Goal: Transaction & Acquisition: Purchase product/service

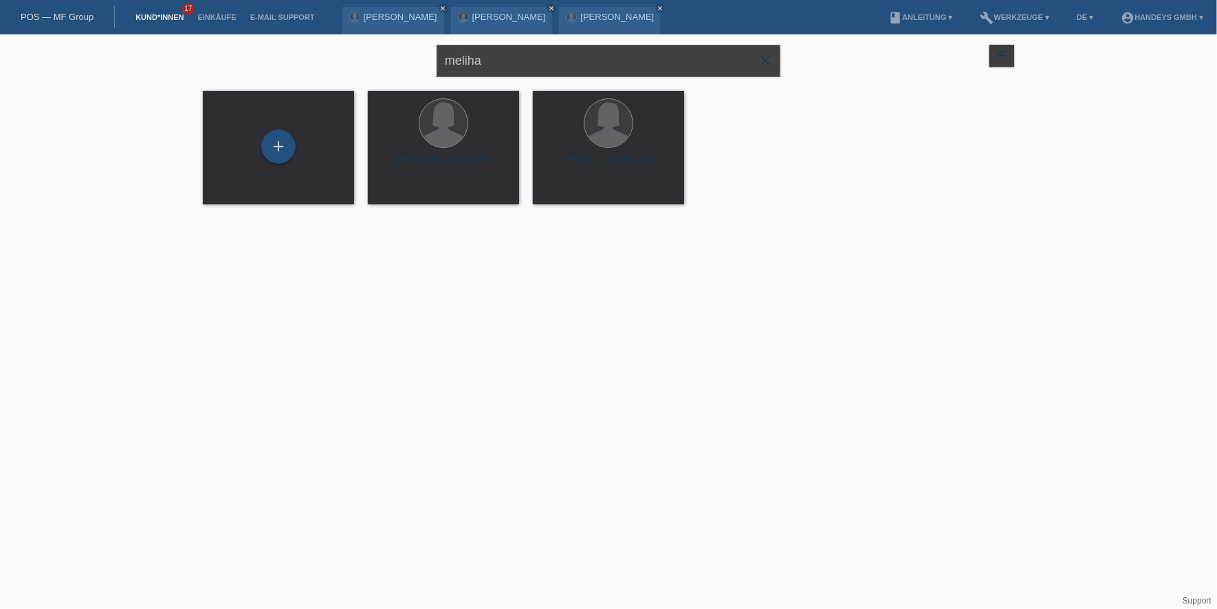
drag, startPoint x: 521, startPoint y: 67, endPoint x: 397, endPoint y: 52, distance: 124.7
click at [397, 52] on div "meliha close filter_list view_module Alle Kund*innen anzeigen star Markierte [P…" at bounding box center [608, 59] width 825 height 50
type input "[PERSON_NAME]"
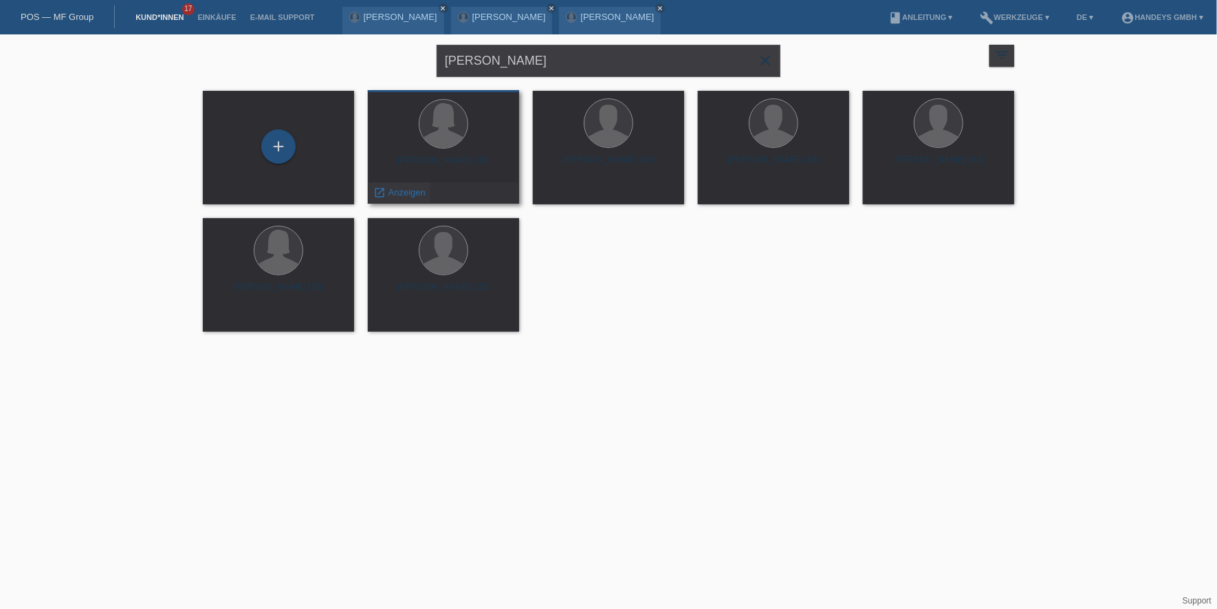
click at [407, 193] on span "Anzeigen" at bounding box center [407, 192] width 37 height 10
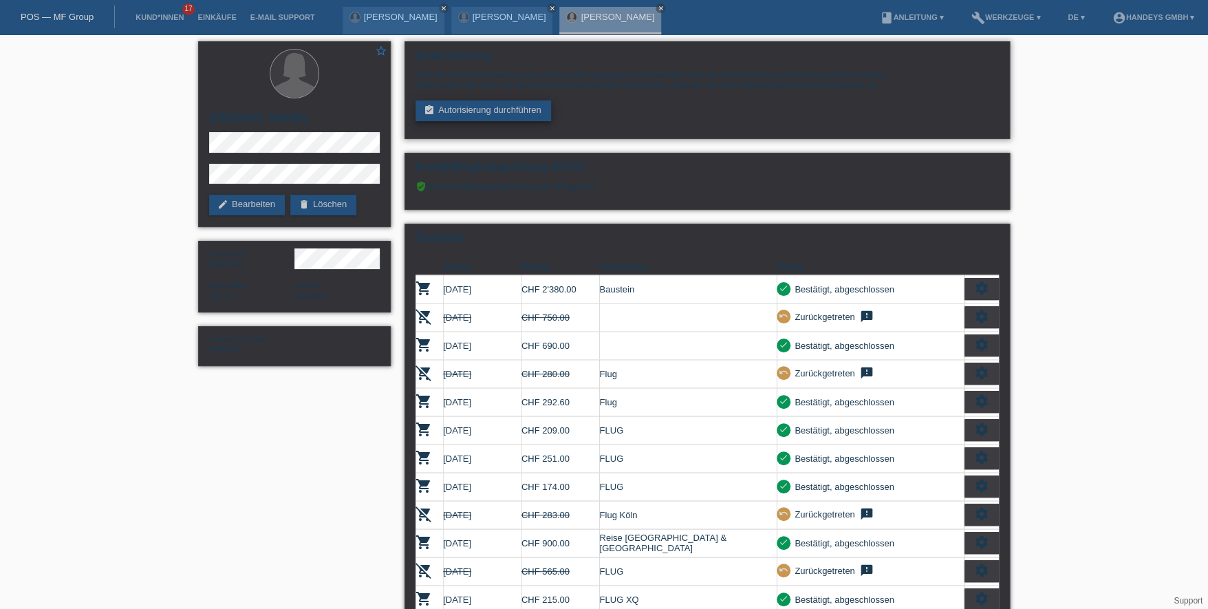
click at [490, 107] on link "assignment_turned_in Autorisierung durchführen" at bounding box center [482, 110] width 135 height 21
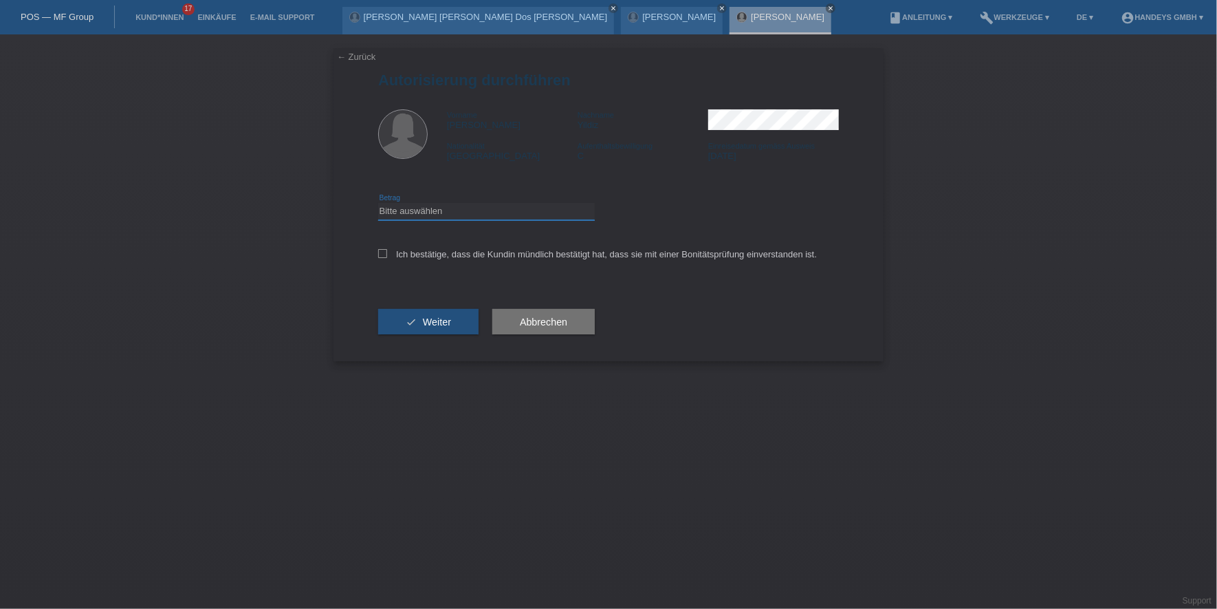
click at [421, 214] on select "Bitte auswählen CHF 1.00 - CHF 499.00 CHF 500.00 - CHF 1'999.00 CHF 2'000.00 - …" at bounding box center [486, 211] width 217 height 17
select select "2"
click at [378, 203] on select "Bitte auswählen CHF 1.00 - CHF 499.00 CHF 500.00 - CHF 1'999.00 CHF 2'000.00 - …" at bounding box center [486, 211] width 217 height 17
click at [410, 245] on div "Ich bestätige, dass die Kundin mündlich bestätigt hat, dass sie mit einer Bonit…" at bounding box center [608, 258] width 461 height 47
click at [406, 250] on label "Ich bestätige, dass die Kundin mündlich bestätigt hat, dass sie mit einer Bonit…" at bounding box center [597, 254] width 439 height 10
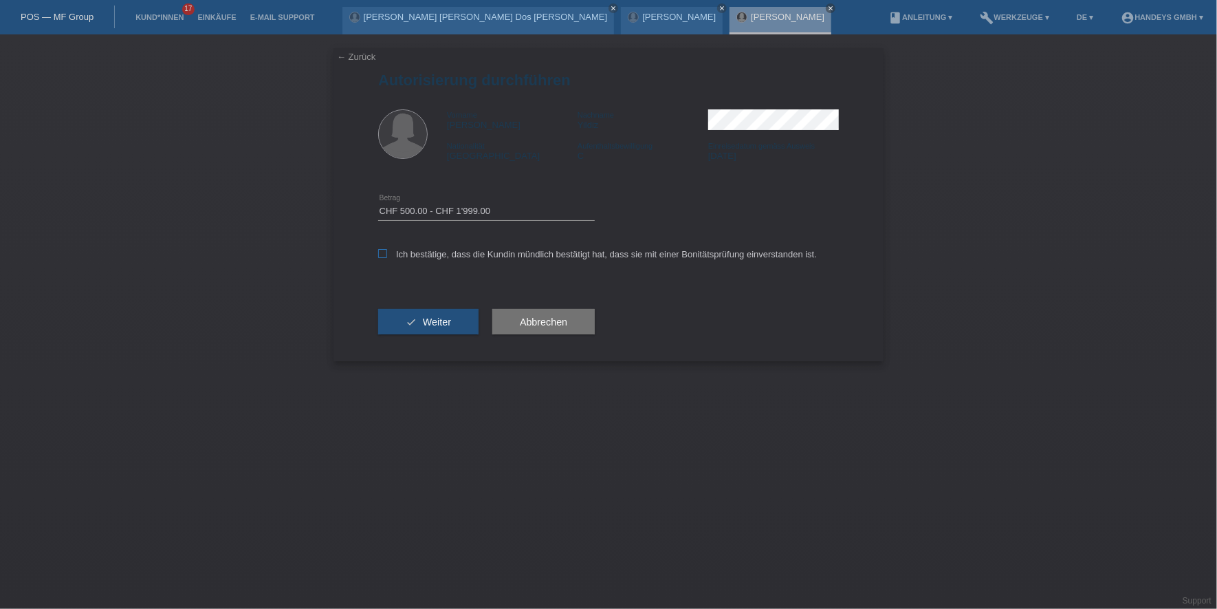
click at [387, 250] on input "Ich bestätige, dass die Kundin mündlich bestätigt hat, dass sie mit einer Bonit…" at bounding box center [382, 253] width 9 height 9
checkbox input "true"
click at [430, 325] on span "Weiter" at bounding box center [437, 321] width 28 height 11
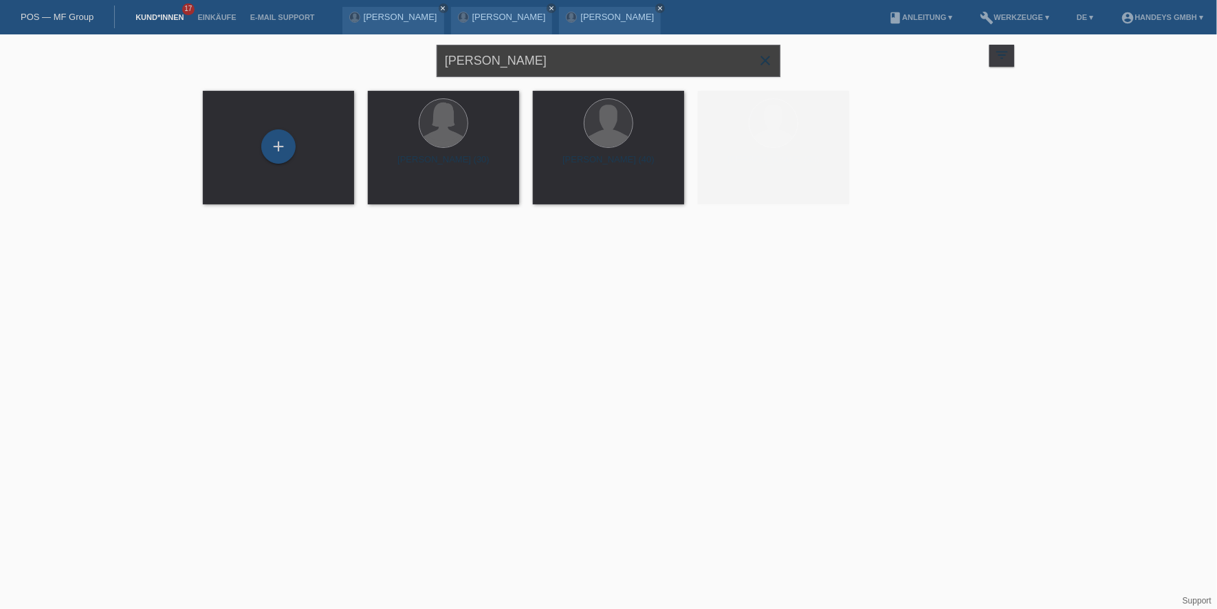
click at [320, 54] on div "arda buse close filter_list view_module Alle Kund*innen anzeigen star Markierte…" at bounding box center [608, 59] width 825 height 50
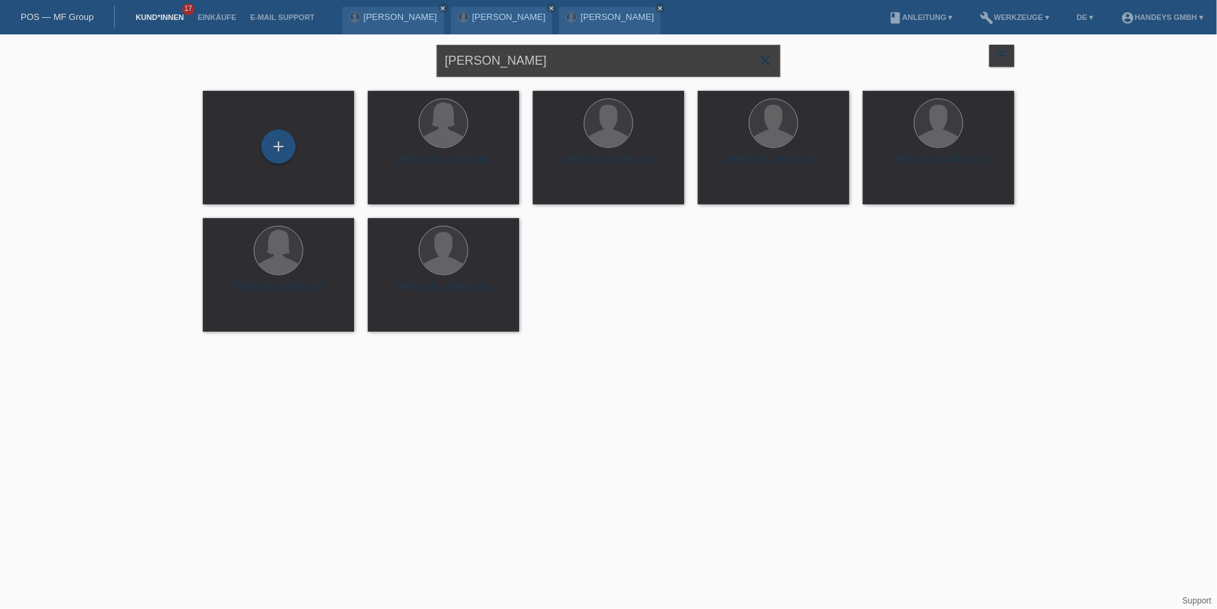
type input "[PERSON_NAME]"
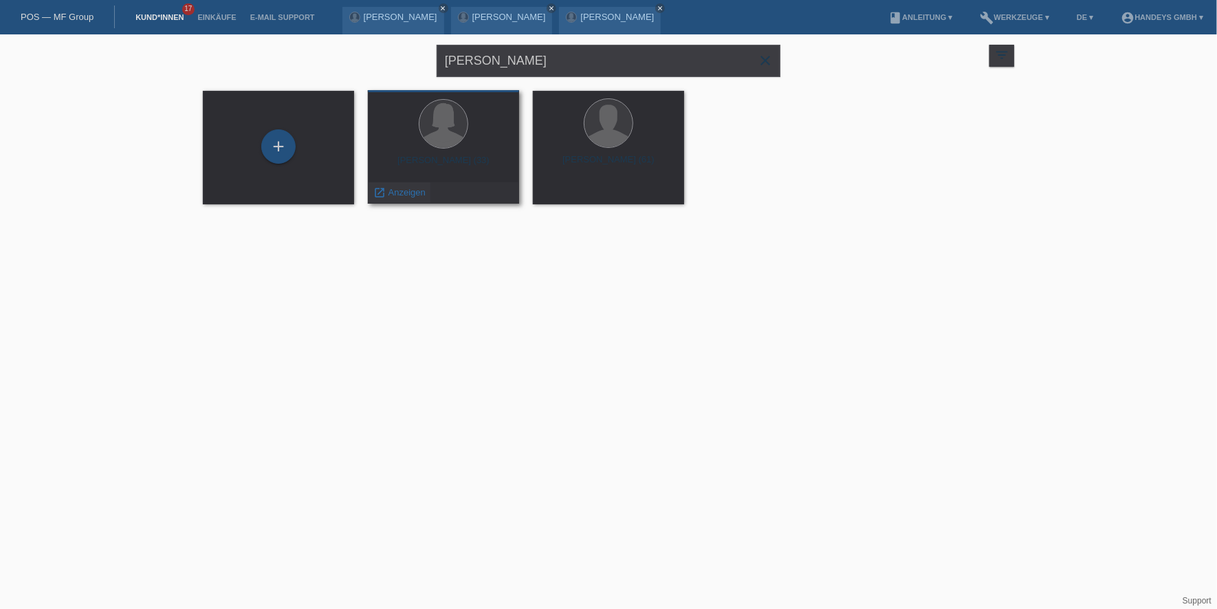
click at [396, 191] on span "Anzeigen" at bounding box center [407, 192] width 37 height 10
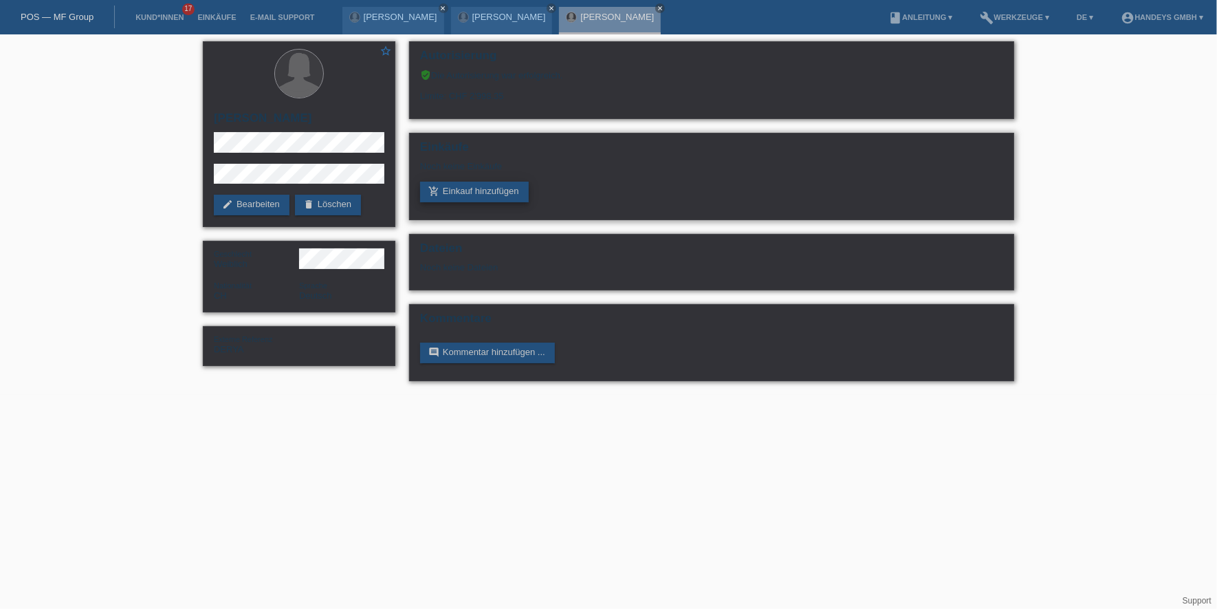
click at [473, 186] on link "add_shopping_cart Einkauf hinzufügen" at bounding box center [474, 192] width 109 height 21
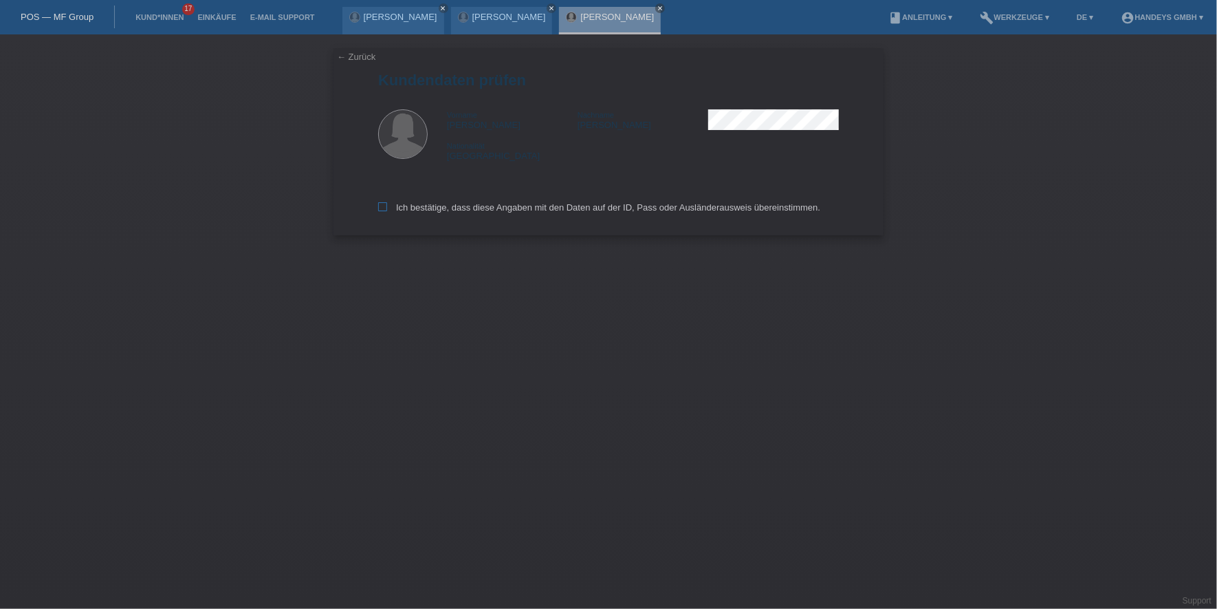
click at [392, 209] on label "Ich bestätige, dass diese Angaben mit den Daten auf der ID, Pass oder Ausländer…" at bounding box center [599, 207] width 442 height 10
click at [387, 209] on input "Ich bestätige, dass diese Angaben mit den Daten auf der ID, Pass oder Ausländer…" at bounding box center [382, 206] width 9 height 9
checkbox input "true"
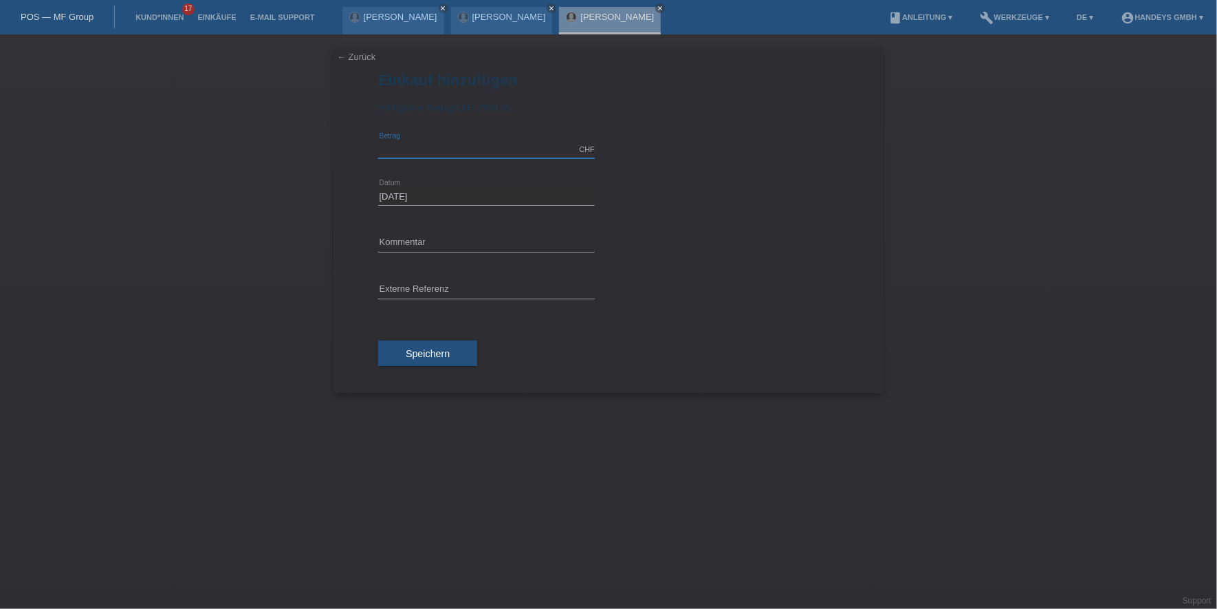
click at [432, 152] on input "text" at bounding box center [486, 149] width 217 height 17
type input "840.00"
click at [415, 236] on input "text" at bounding box center [486, 242] width 217 height 17
type input "FLUG"
click at [433, 293] on input "text" at bounding box center [486, 289] width 217 height 17
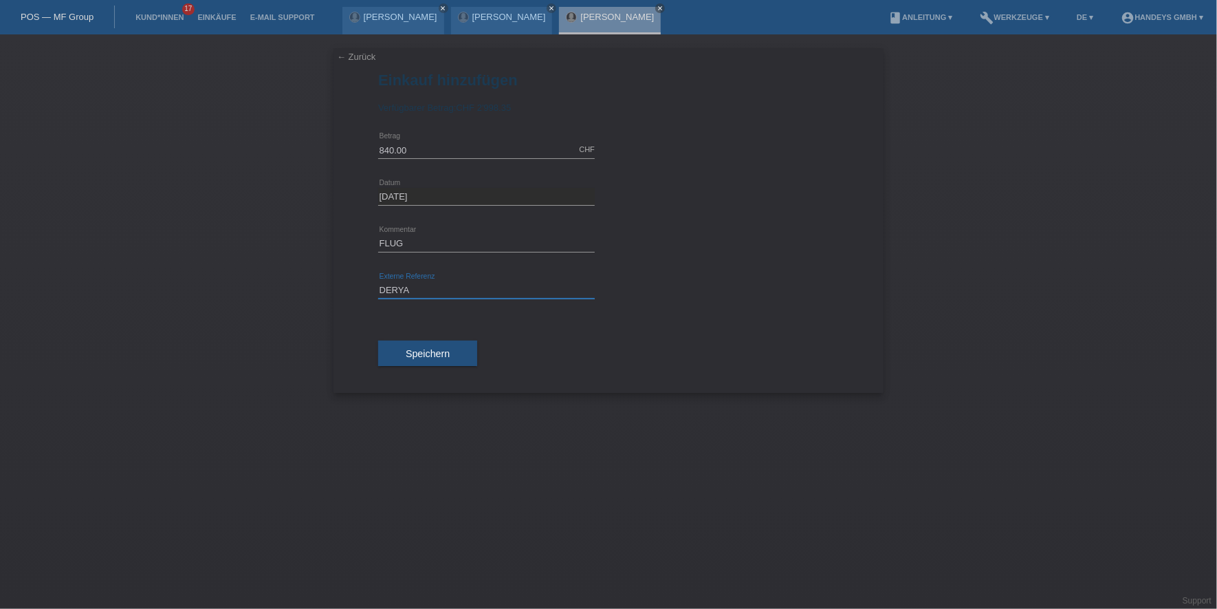
type input "DERYA"
click at [336, 298] on div "← Zurück Einkauf hinzufügen Verfügbarer Betrag: CHF 2'998.35 840.00 error" at bounding box center [609, 220] width 550 height 345
click at [415, 345] on button "Speichern" at bounding box center [427, 353] width 99 height 26
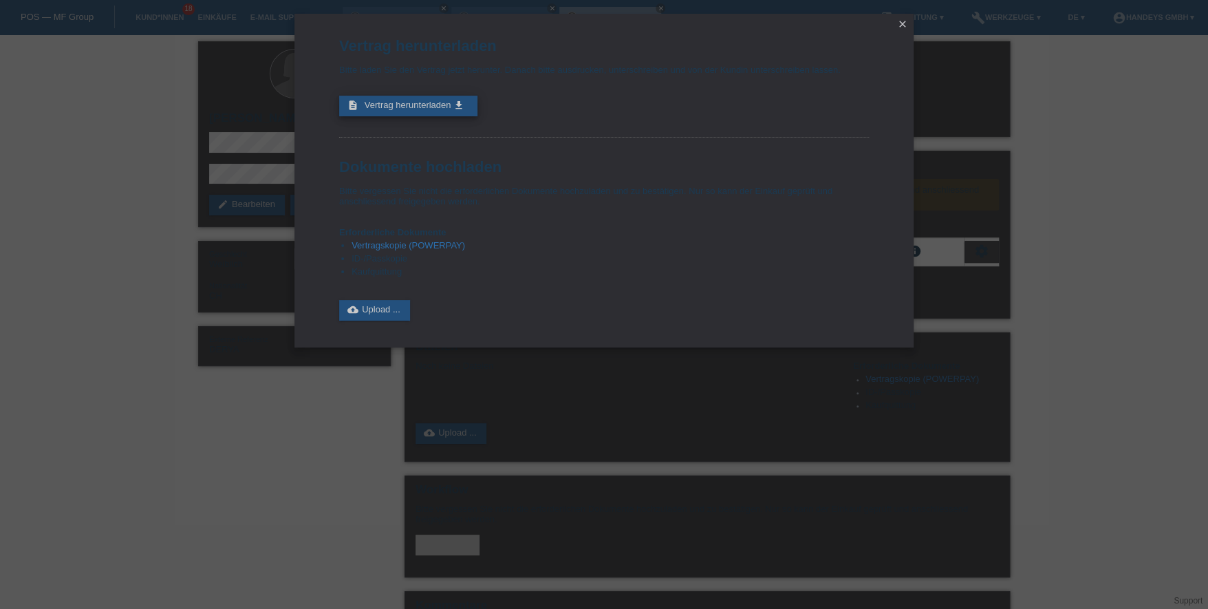
click at [384, 101] on span "Vertrag herunterladen" at bounding box center [407, 105] width 87 height 10
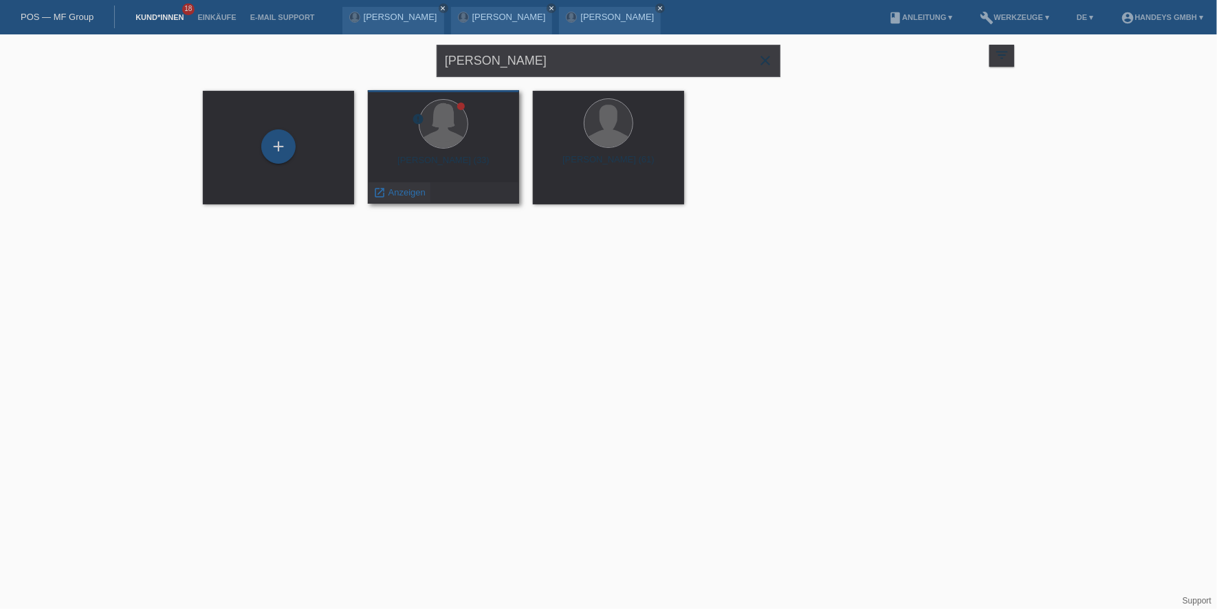
click at [401, 188] on span "Anzeigen" at bounding box center [407, 192] width 37 height 10
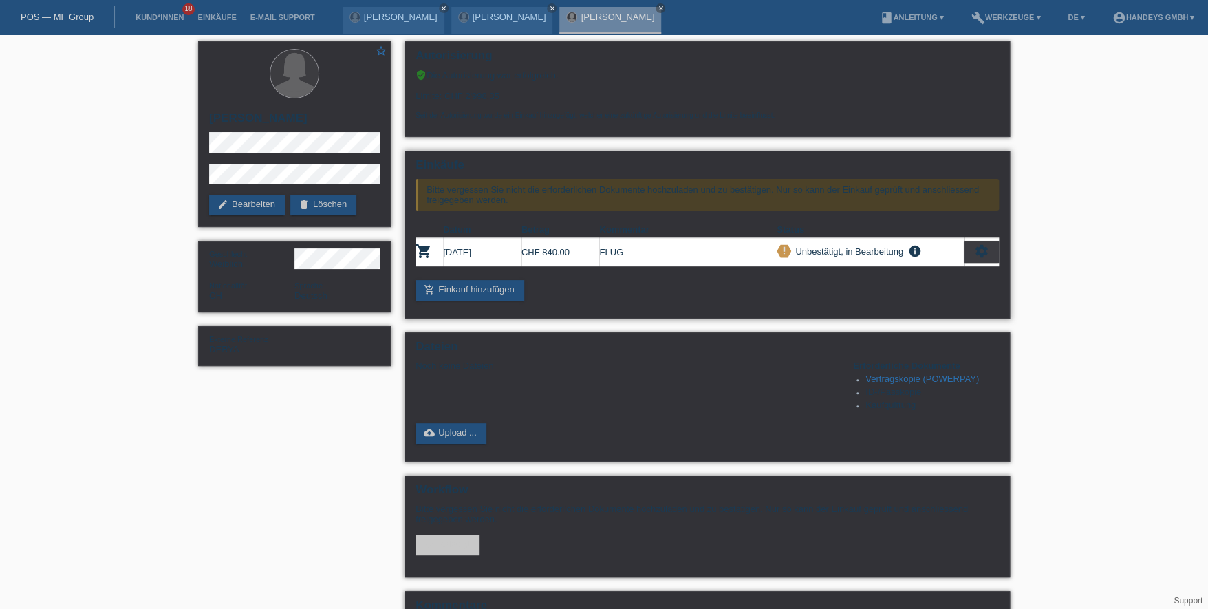
click at [978, 245] on icon "settings" at bounding box center [981, 250] width 15 height 15
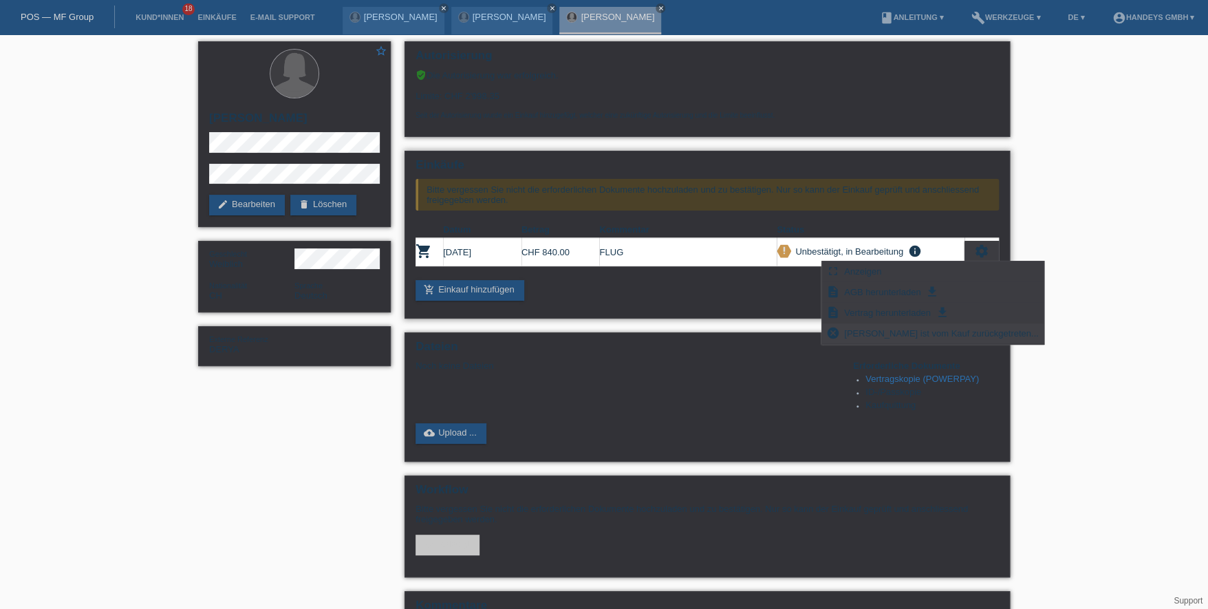
click at [939, 329] on span "Kundin ist vom Kauf zurückgetreten..." at bounding box center [941, 333] width 199 height 17
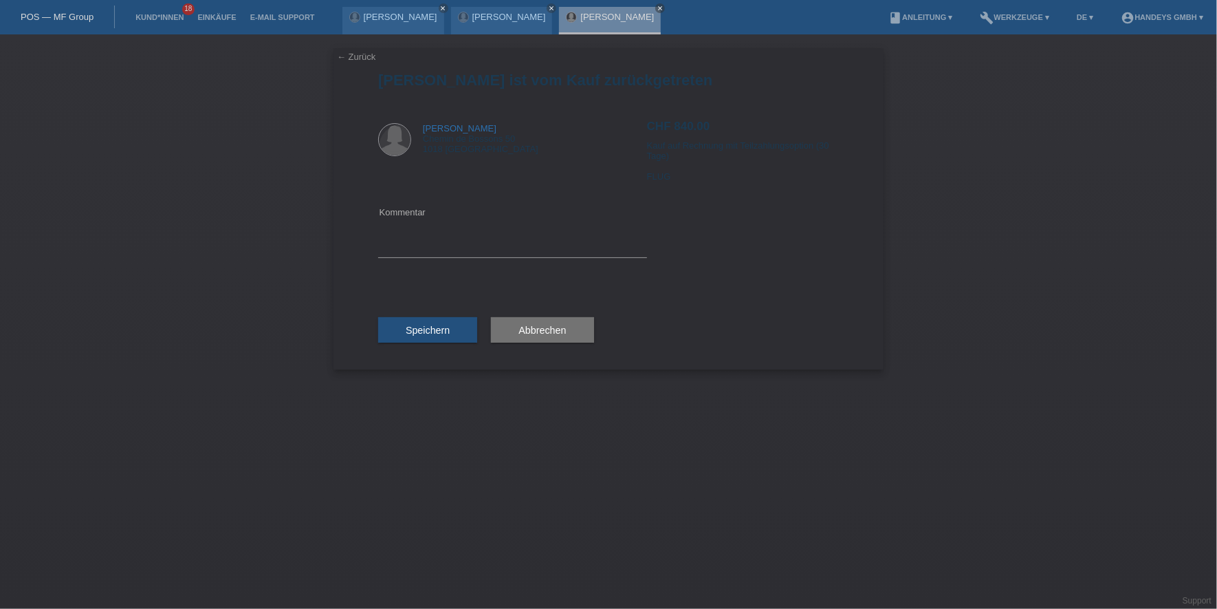
drag, startPoint x: 375, startPoint y: 228, endPoint x: 408, endPoint y: 233, distance: 33.4
click at [380, 228] on div "← Zurück [PERSON_NAME] ist vom Kauf zurückgetreten Elisabeth Wunderlin [STREET_…" at bounding box center [609, 208] width 550 height 321
click at [409, 233] on textarea at bounding box center [512, 230] width 269 height 53
type textarea "test"
click at [421, 336] on button "Speichern" at bounding box center [427, 330] width 99 height 26
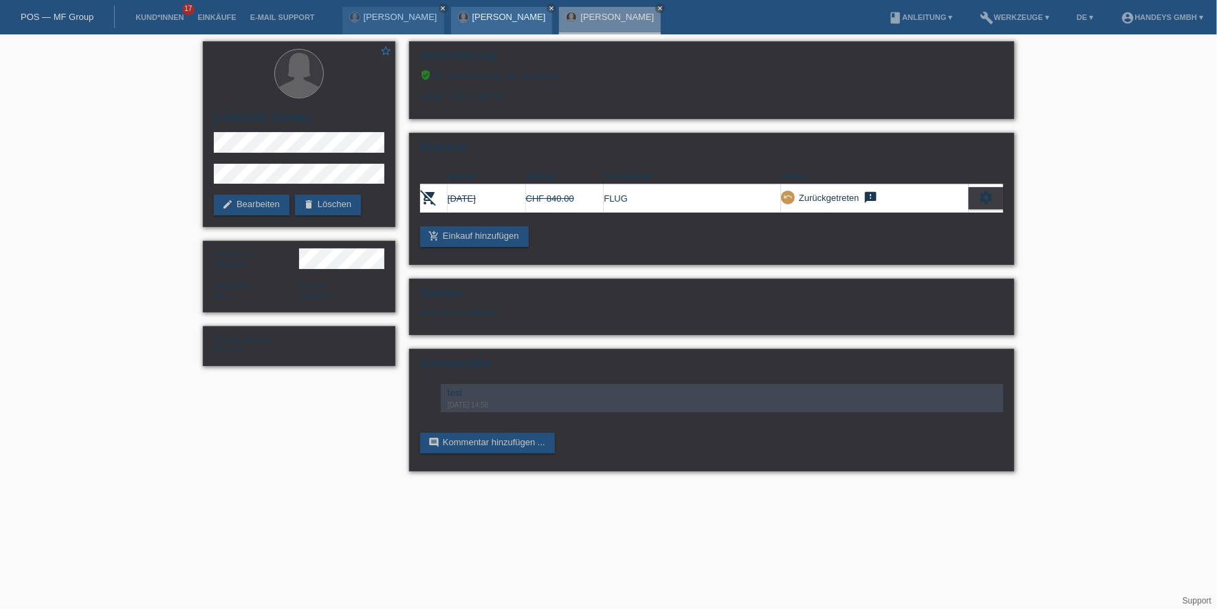
click at [489, 18] on link "[PERSON_NAME]" at bounding box center [509, 17] width 74 height 10
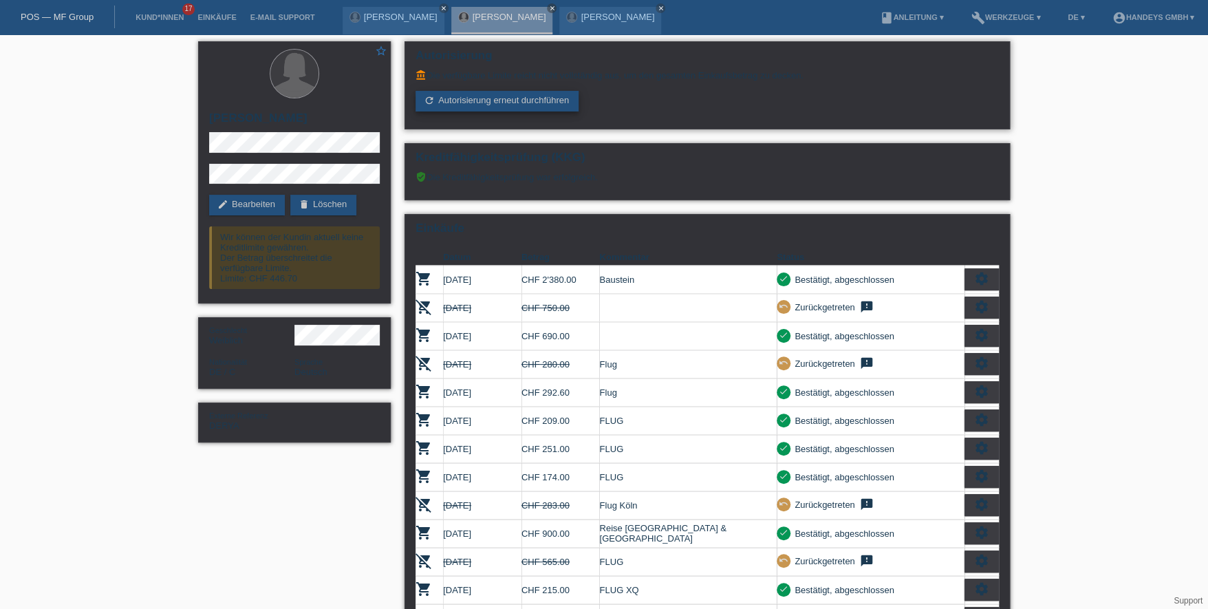
click at [470, 104] on link "refresh Autorisierung erneut durchführen" at bounding box center [496, 101] width 163 height 21
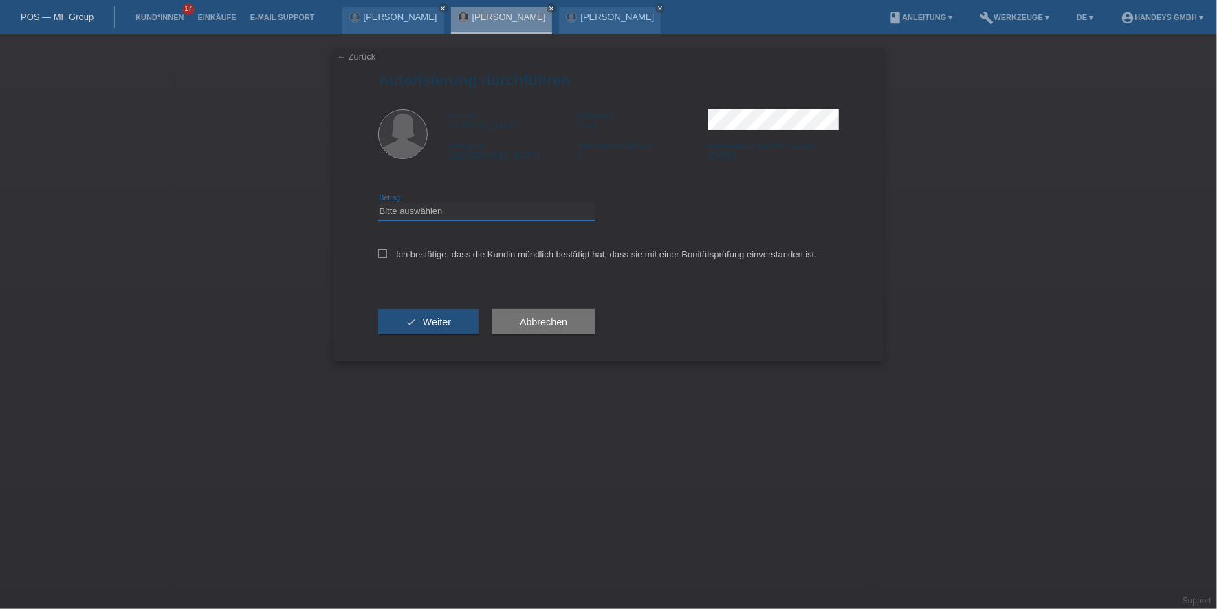
click at [487, 213] on select "Bitte auswählen CHF 1.00 - CHF 499.00 CHF 500.00 - CHF 1'999.00 CHF 2'000.00 - …" at bounding box center [486, 211] width 217 height 17
select select "2"
click at [378, 203] on select "Bitte auswählen CHF 1.00 - CHF 499.00 CHF 500.00 - CHF 1'999.00 CHF 2'000.00 - …" at bounding box center [486, 211] width 217 height 17
click at [446, 257] on label "Ich bestätige, dass die Kundin mündlich bestätigt hat, dass sie mit einer Bonit…" at bounding box center [597, 254] width 439 height 10
click at [387, 257] on input "Ich bestätige, dass die Kundin mündlich bestätigt hat, dass sie mit einer Bonit…" at bounding box center [382, 253] width 9 height 9
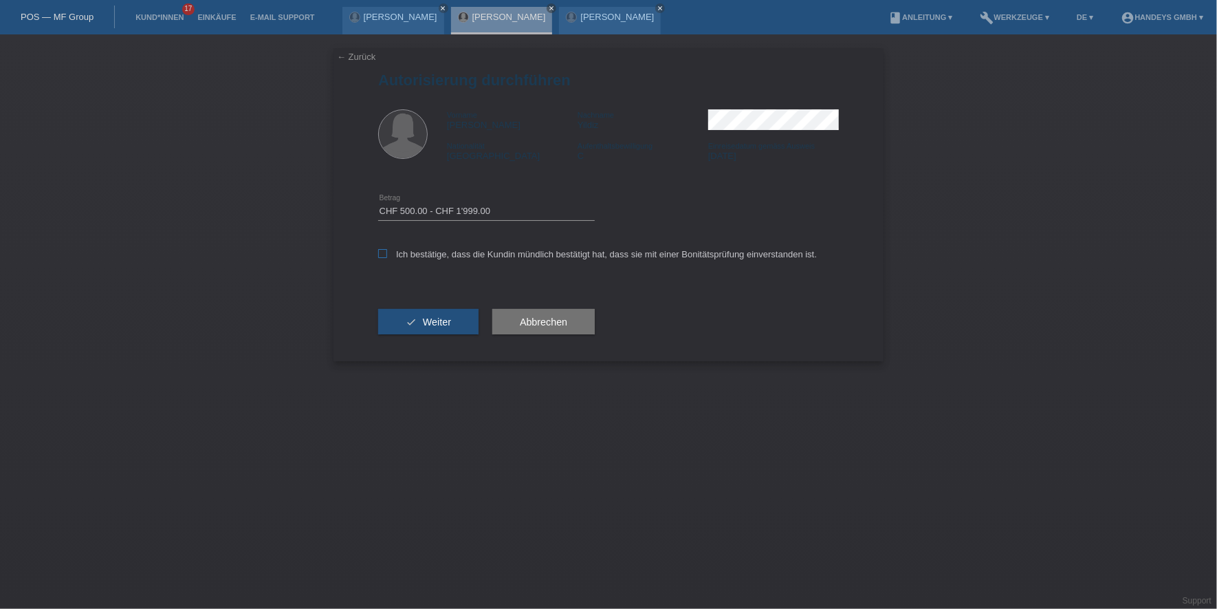
checkbox input "true"
click at [428, 318] on span "Weiter" at bounding box center [437, 321] width 28 height 11
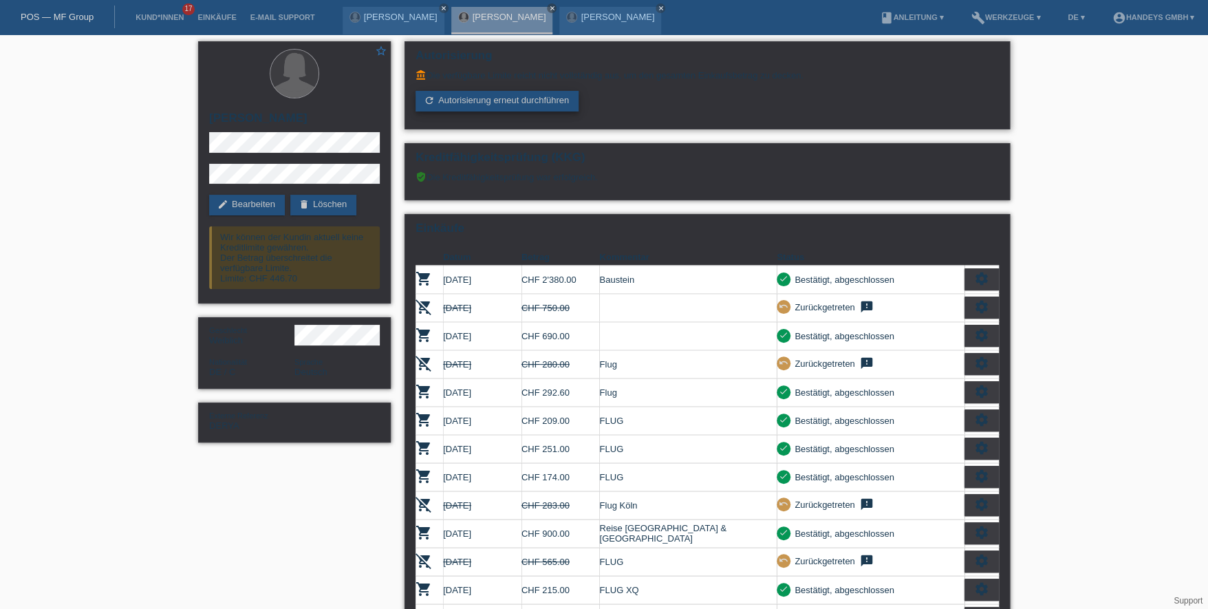
click at [516, 99] on link "refresh Autorisierung erneut durchführen" at bounding box center [496, 101] width 163 height 21
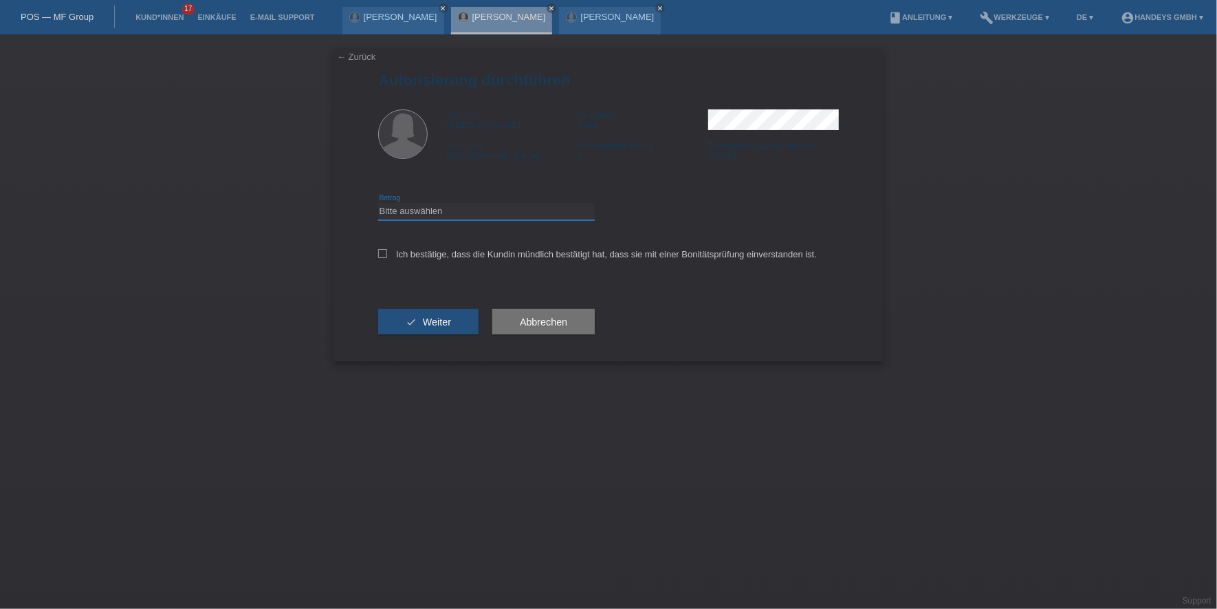
click at [453, 206] on select "Bitte auswählen CHF 1.00 - CHF 499.00 CHF 500.00 - CHF 1'999.00 CHF 2'000.00 - …" at bounding box center [486, 211] width 217 height 17
select select "1"
click at [378, 203] on select "Bitte auswählen CHF 1.00 - CHF 499.00 CHF 500.00 - CHF 1'999.00 CHF 2'000.00 - …" at bounding box center [486, 211] width 217 height 17
click at [405, 259] on div "Ich bestätige, dass die Kundin mündlich bestätigt hat, dass sie mit einer Bonit…" at bounding box center [608, 258] width 461 height 47
click at [456, 245] on div "Ich bestätige, dass die Kundin mündlich bestätigt hat, dass sie mit einer Bonit…" at bounding box center [608, 258] width 461 height 47
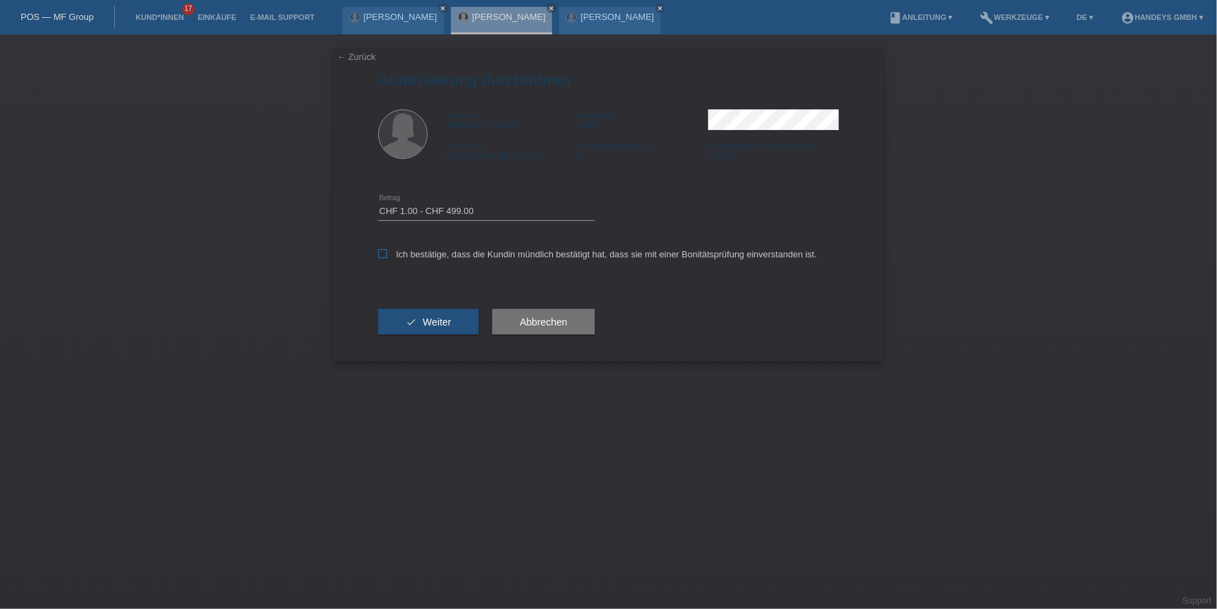
click at [452, 251] on label "Ich bestätige, dass die Kundin mündlich bestätigt hat, dass sie mit einer Bonit…" at bounding box center [597, 254] width 439 height 10
click at [387, 251] on input "Ich bestätige, dass die Kundin mündlich bestätigt hat, dass sie mit einer Bonit…" at bounding box center [382, 253] width 9 height 9
checkbox input "true"
click at [431, 325] on span "Weiter" at bounding box center [437, 321] width 28 height 11
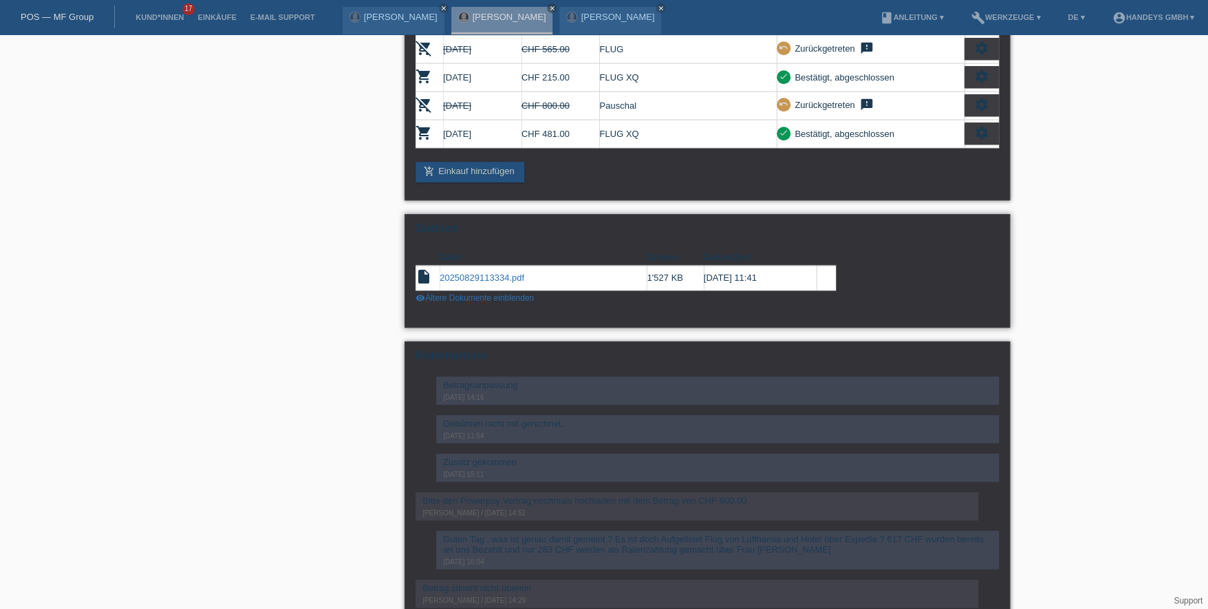
scroll to position [413, 0]
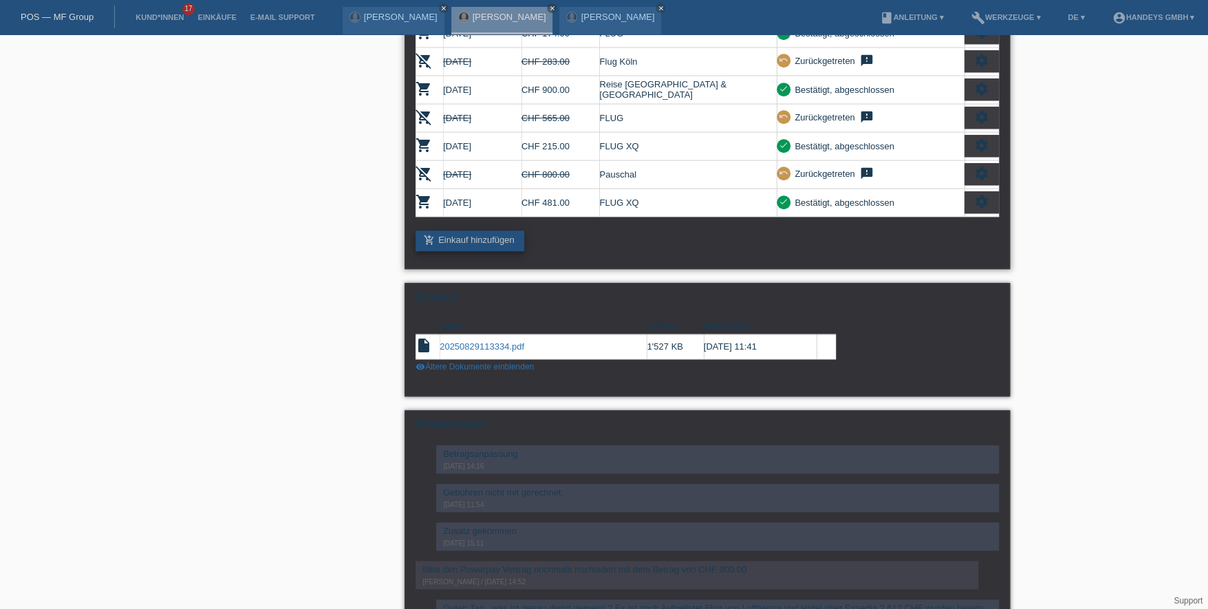
click at [494, 230] on link "add_shopping_cart Einkauf hinzufügen" at bounding box center [469, 240] width 109 height 21
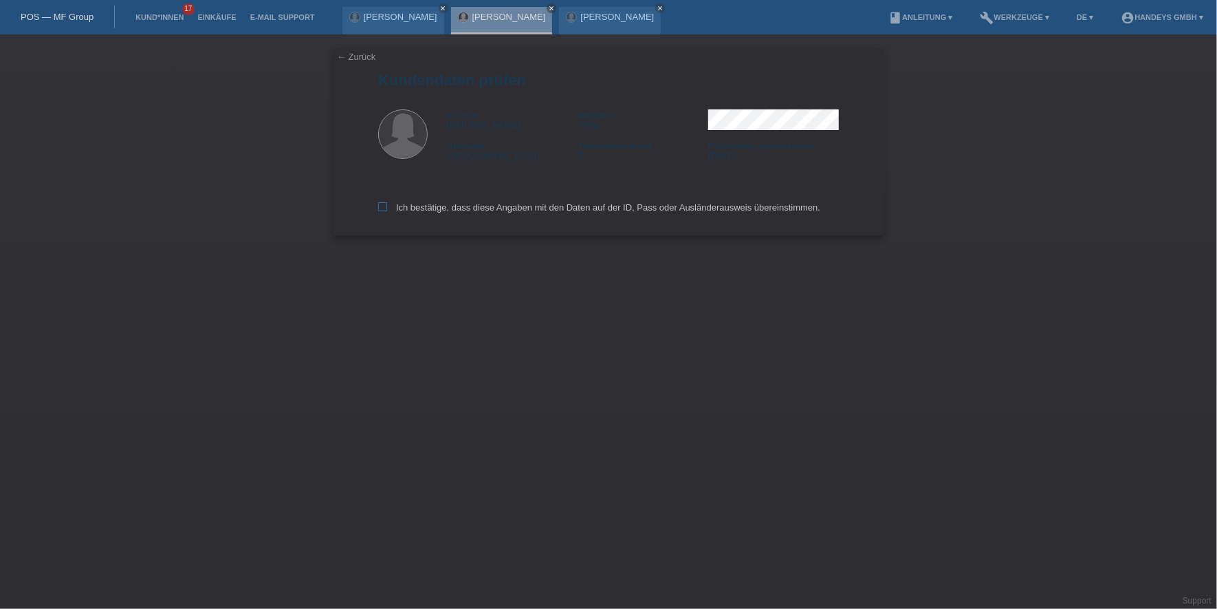
click at [411, 206] on label "Ich bestätige, dass diese Angaben mit den Daten auf der ID, Pass oder Ausländer…" at bounding box center [599, 207] width 442 height 10
click at [387, 206] on input "Ich bestätige, dass diese Angaben mit den Daten auf der ID, Pass oder Ausländer…" at bounding box center [382, 206] width 9 height 9
checkbox input "true"
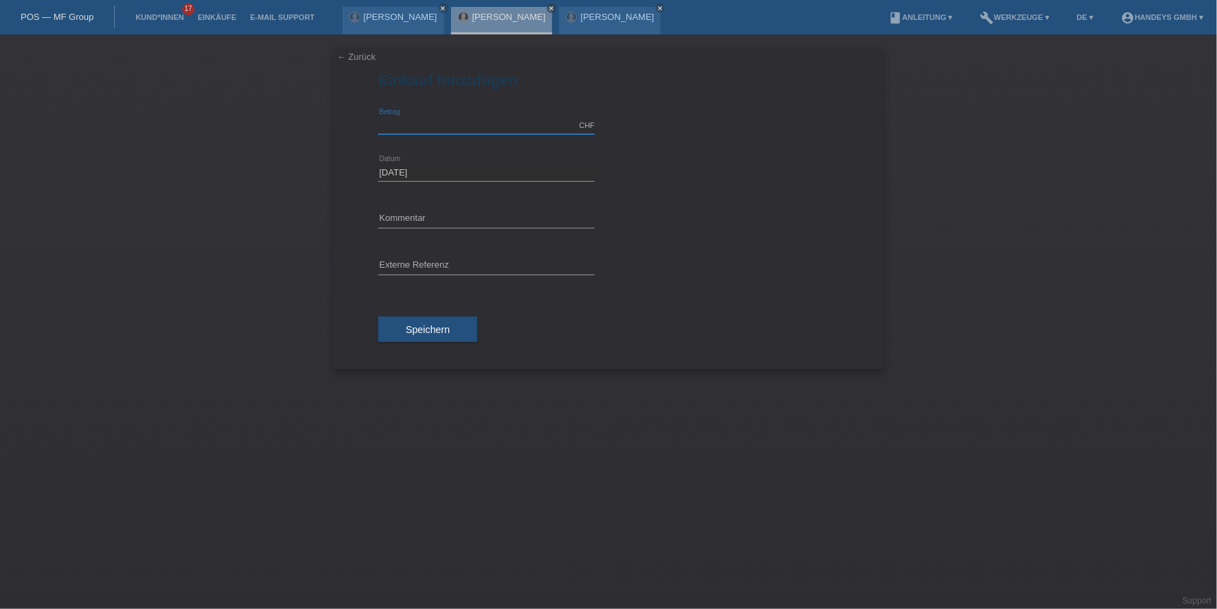
click at [439, 133] on div "CHF error [GEOGRAPHIC_DATA]" at bounding box center [486, 126] width 217 height 18
type input "335.00"
type input "[PERSON_NAME]"
type input "Derya"
click at [329, 241] on div "← Zurück Einkauf hinzufügen 335.00 CHF error Betrag 03.09.2025" at bounding box center [608, 321] width 1217 height 574
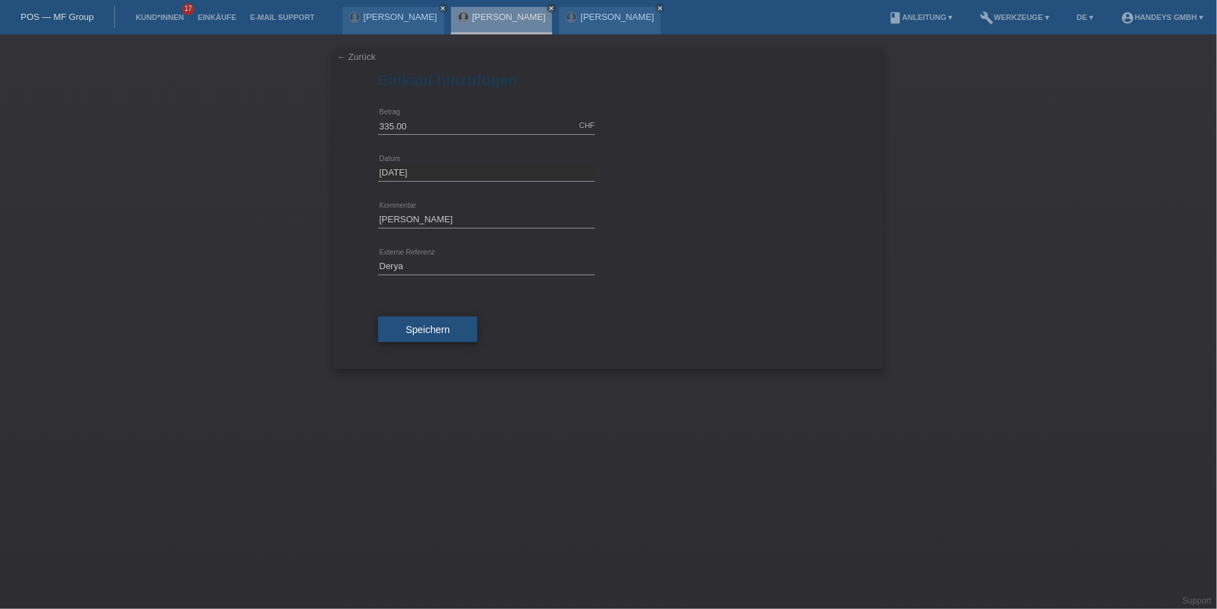
click at [432, 324] on span "Speichern" at bounding box center [428, 329] width 44 height 11
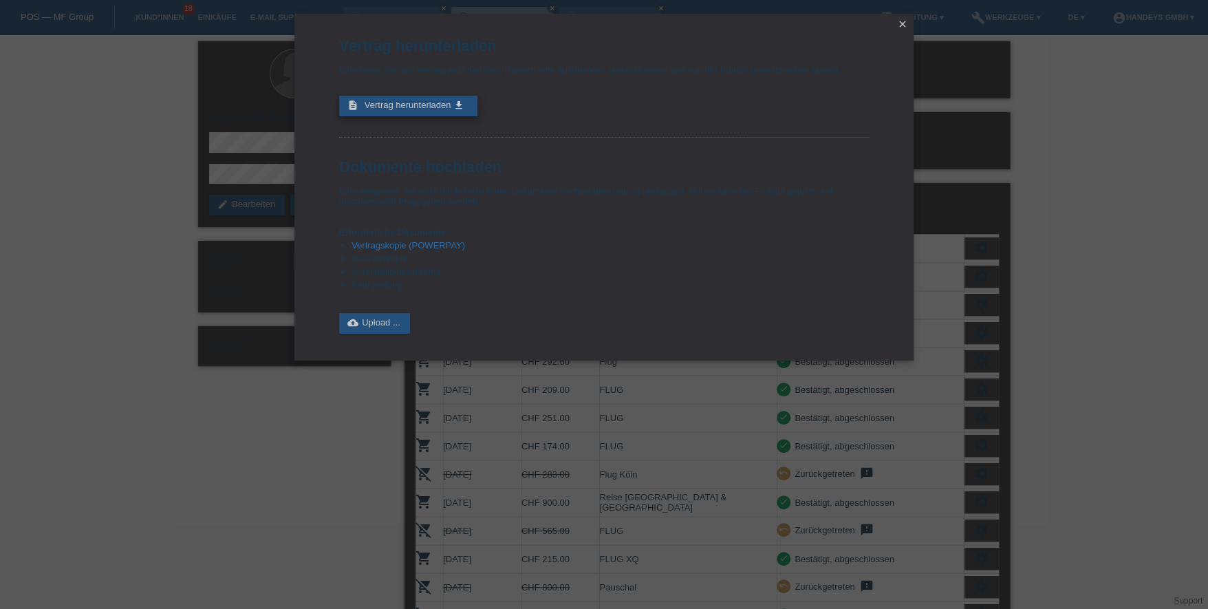
click at [390, 110] on link "description Vertrag herunterladen get_app" at bounding box center [408, 106] width 138 height 21
